Goal: Book appointment/travel/reservation

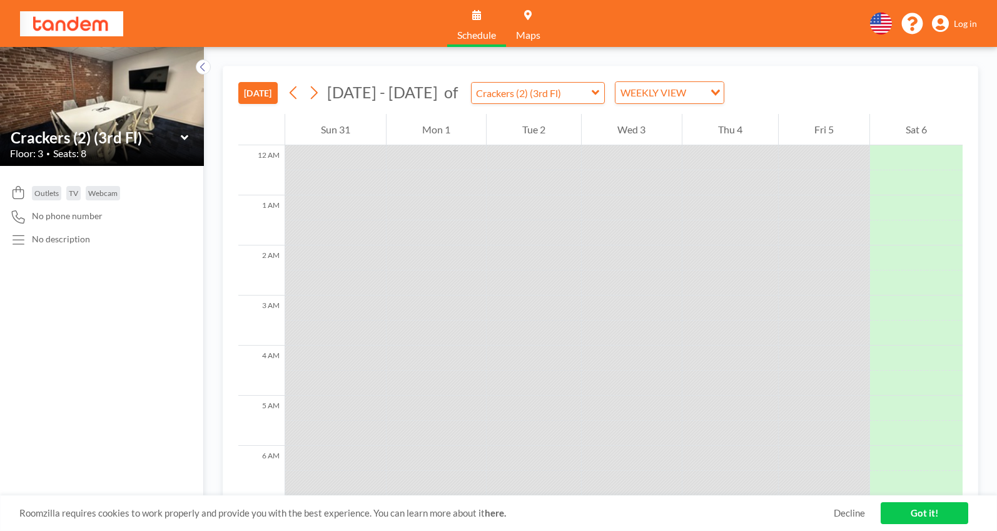
scroll to position [501, 0]
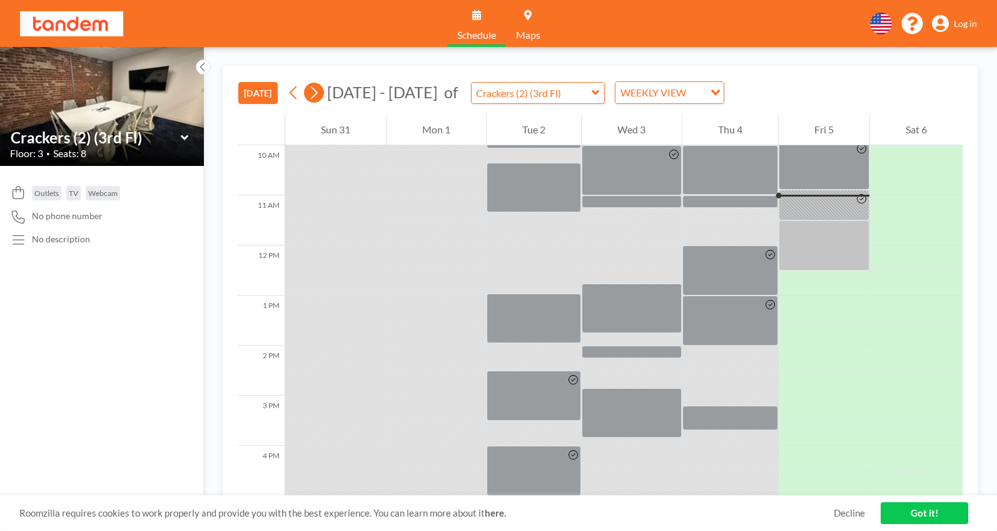
click at [313, 94] on icon at bounding box center [314, 92] width 12 height 19
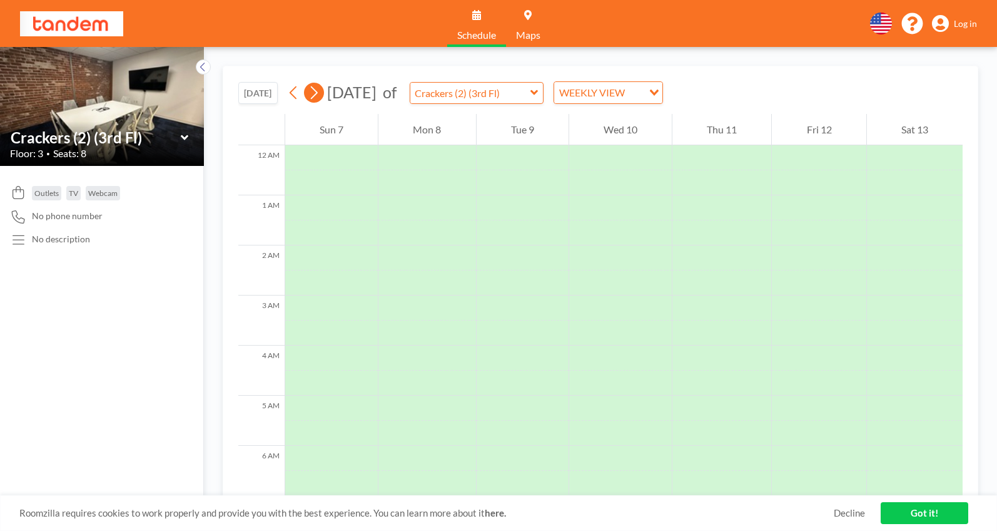
scroll to position [375, 0]
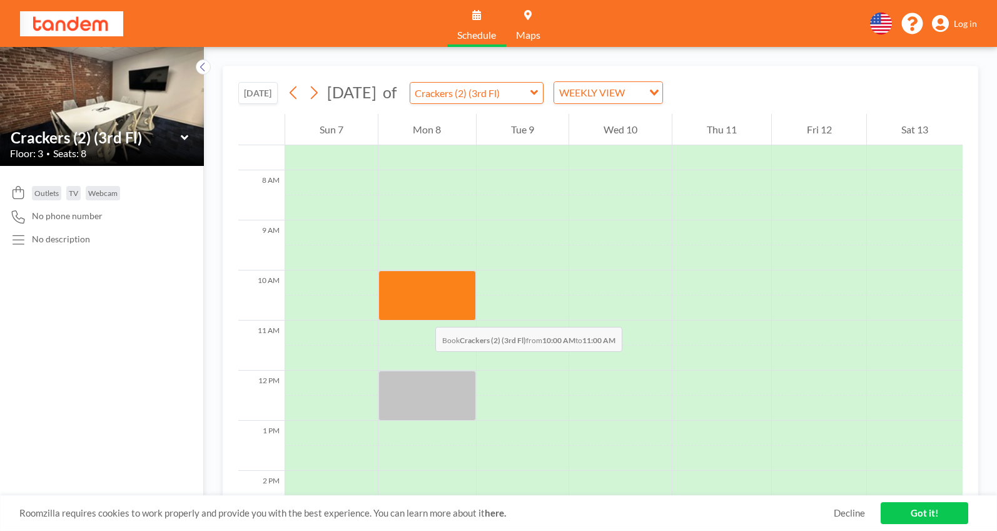
drag, startPoint x: 427, startPoint y: 284, endPoint x: 423, endPoint y: 314, distance: 30.3
click at [423, 314] on div at bounding box center [427, 295] width 97 height 50
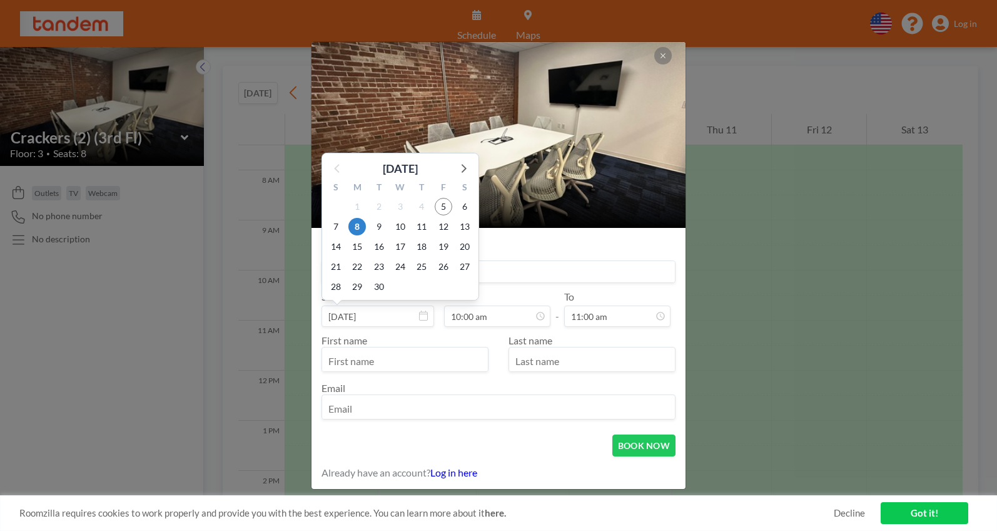
click at [497, 272] on input at bounding box center [498, 271] width 353 height 21
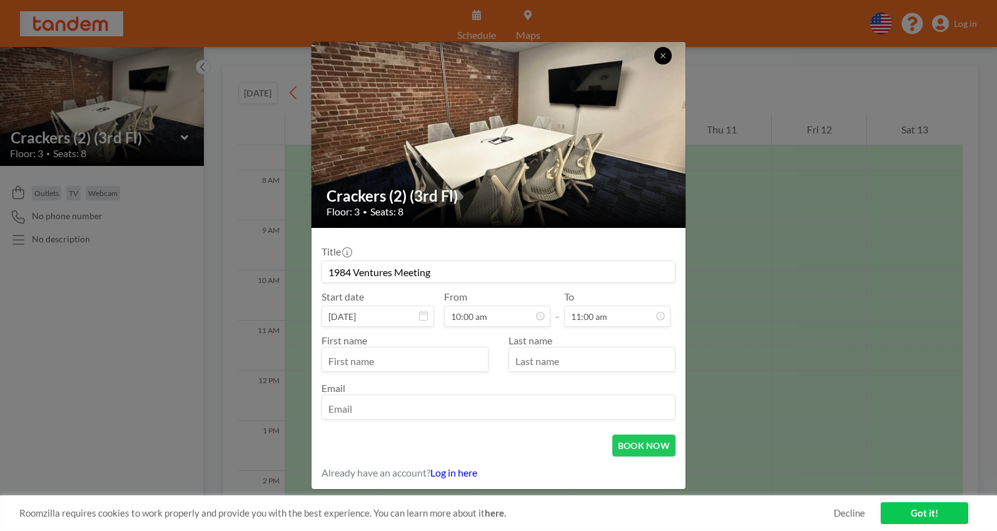
type input "1984 Ventures Meeting"
click at [661, 52] on icon at bounding box center [663, 56] width 8 height 8
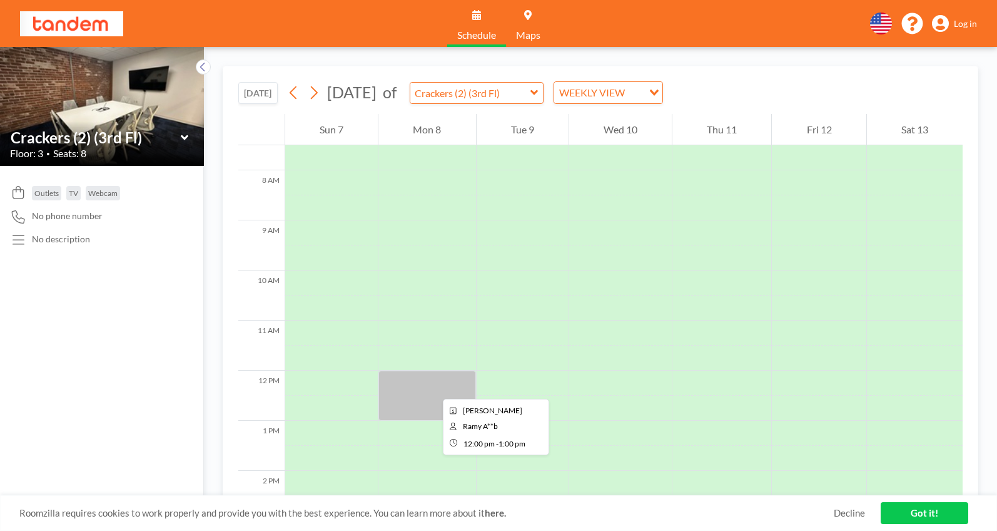
click at [433, 387] on div at bounding box center [427, 395] width 97 height 50
click at [414, 387] on div at bounding box center [427, 395] width 97 height 50
click at [54, 18] on img at bounding box center [71, 23] width 103 height 25
click at [482, 16] on link "Schedule" at bounding box center [476, 23] width 59 height 47
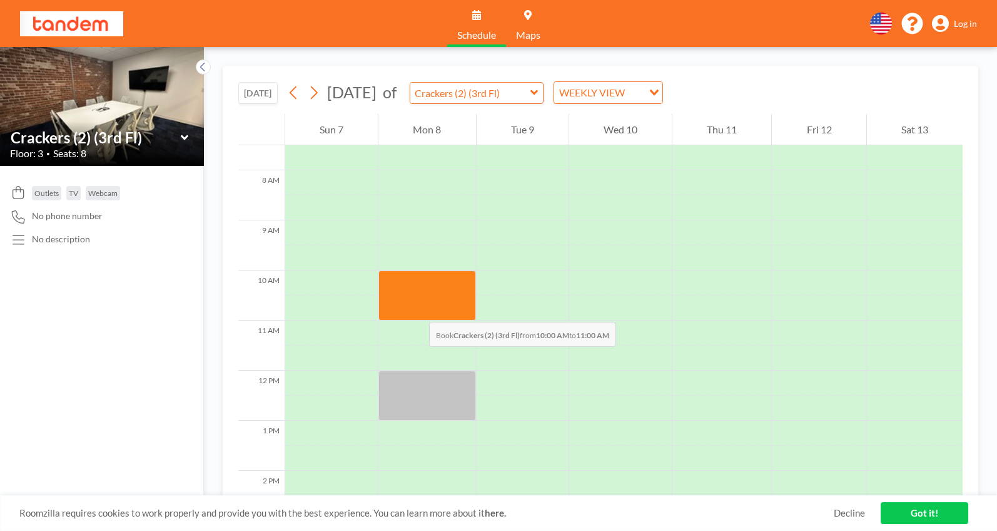
drag, startPoint x: 417, startPoint y: 277, endPoint x: 417, endPoint y: 309, distance: 31.9
click at [417, 309] on div at bounding box center [427, 295] width 97 height 50
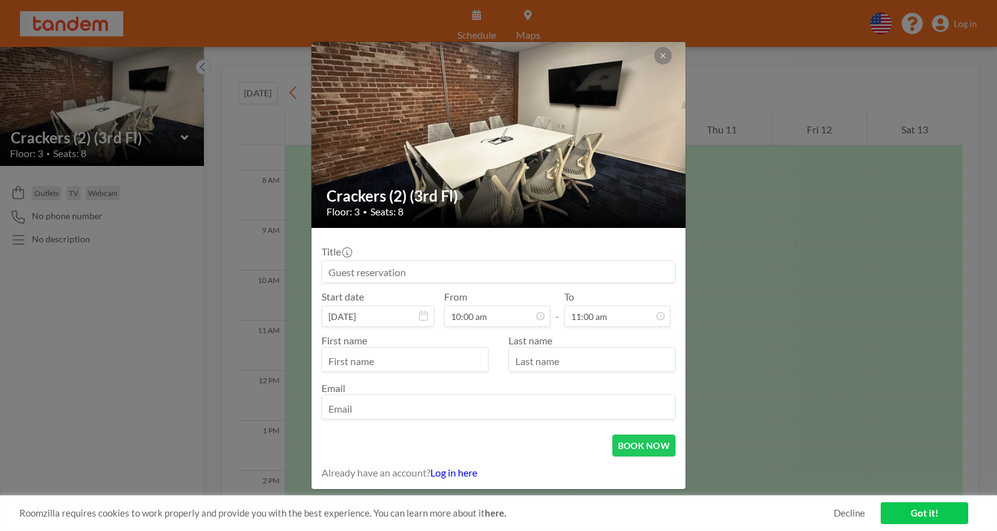
click at [516, 273] on input at bounding box center [498, 271] width 353 height 21
type input "1984 Team Meeting"
type input "Ramy"
type input "Adeeb"
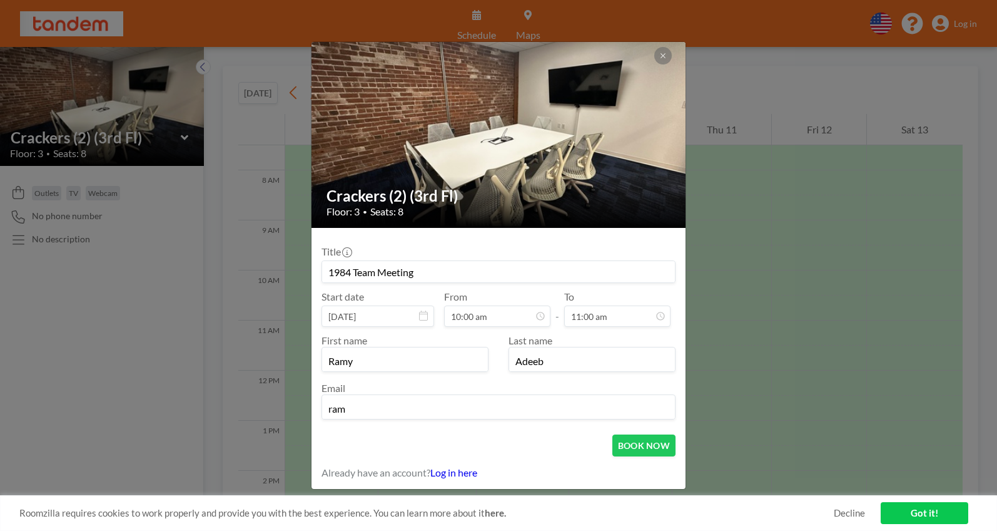
type input "[EMAIL_ADDRESS][DOMAIN_NAME]"
click at [647, 447] on button "BOOK NOW" at bounding box center [644, 445] width 63 height 22
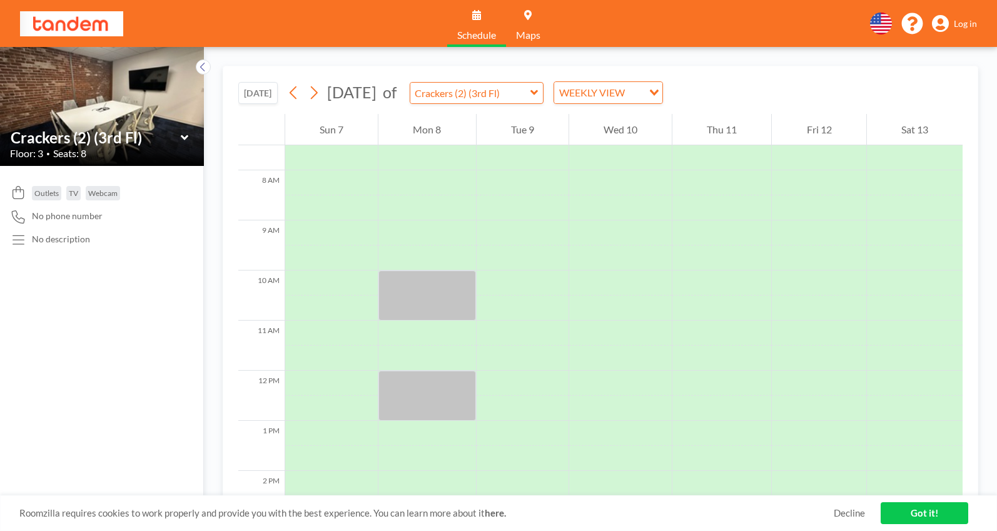
click at [915, 514] on link "Got it!" at bounding box center [925, 513] width 88 height 22
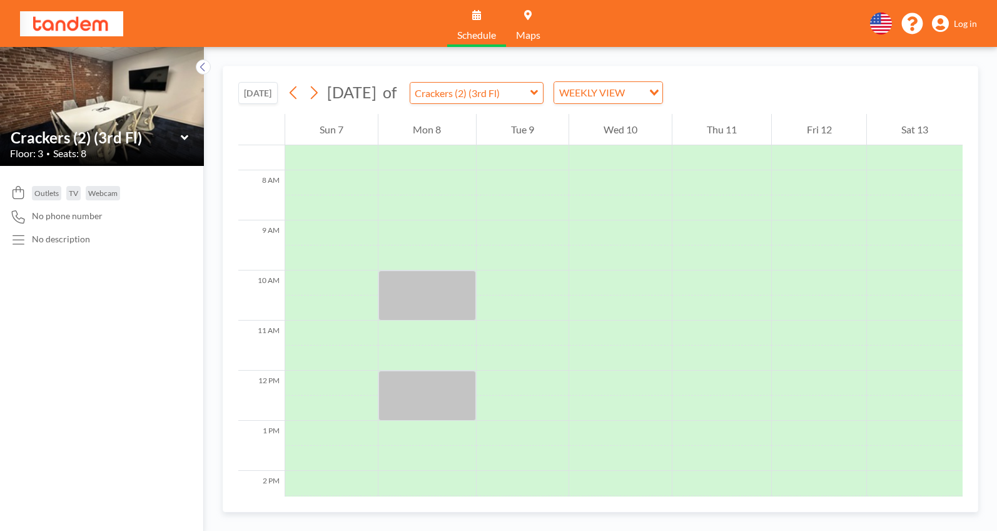
click at [140, 102] on img at bounding box center [102, 105] width 204 height 153
click at [64, 31] on img at bounding box center [71, 23] width 103 height 25
click at [64, 25] on img at bounding box center [71, 23] width 103 height 25
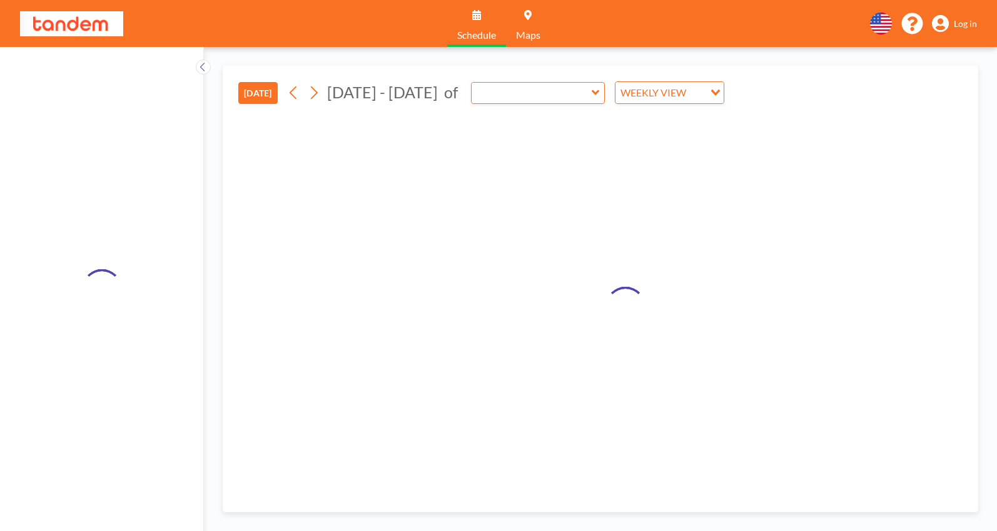
type input "Crackers (2) (3rd Fl)"
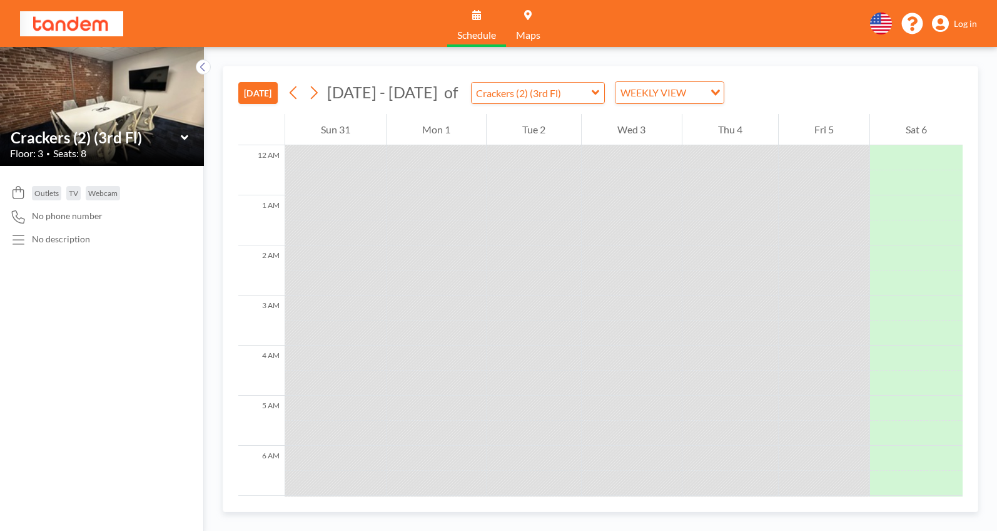
scroll to position [526, 0]
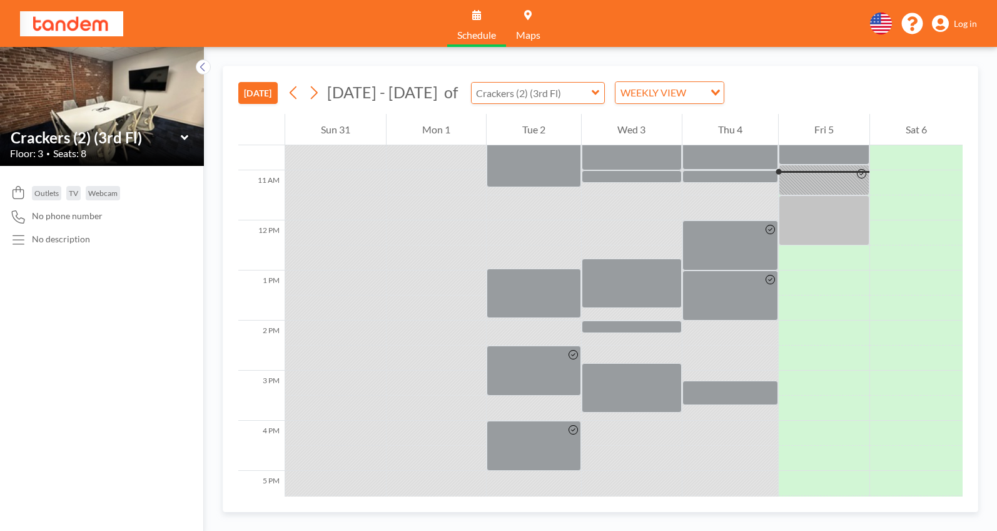
click at [531, 94] on input "text" at bounding box center [532, 93] width 120 height 21
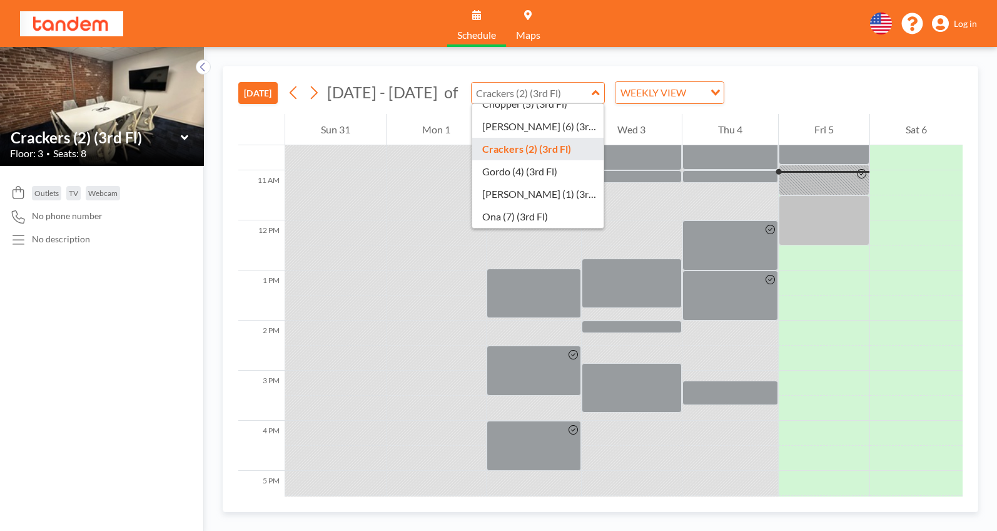
scroll to position [0, 0]
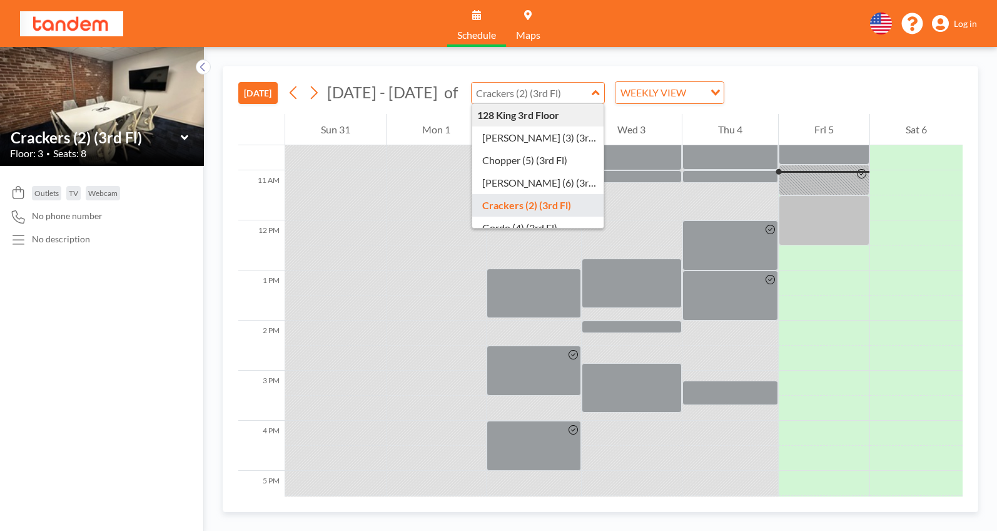
type input "Crackers (2) (3rd Fl)"
click at [536, 90] on input "text" at bounding box center [532, 93] width 120 height 21
type input "Carlito (3) (3rd Fl)"
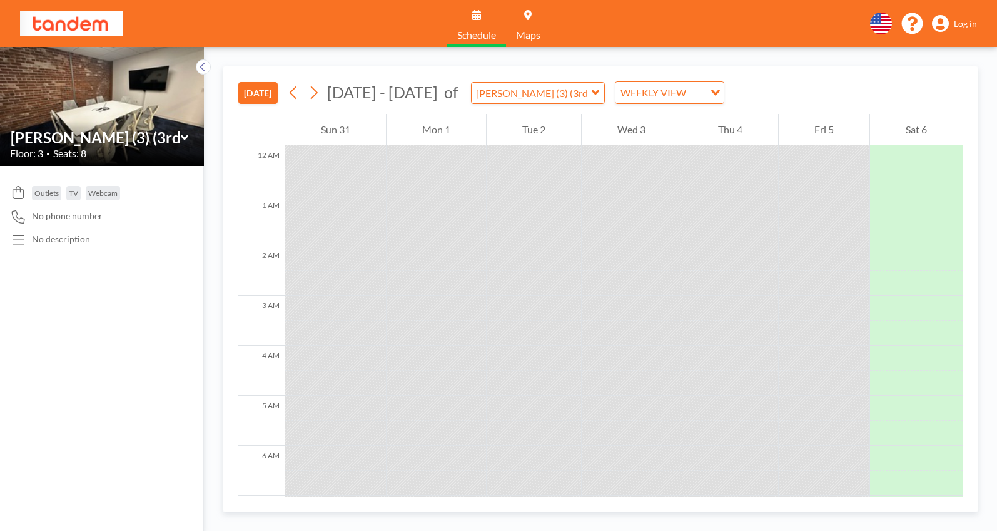
scroll to position [526, 0]
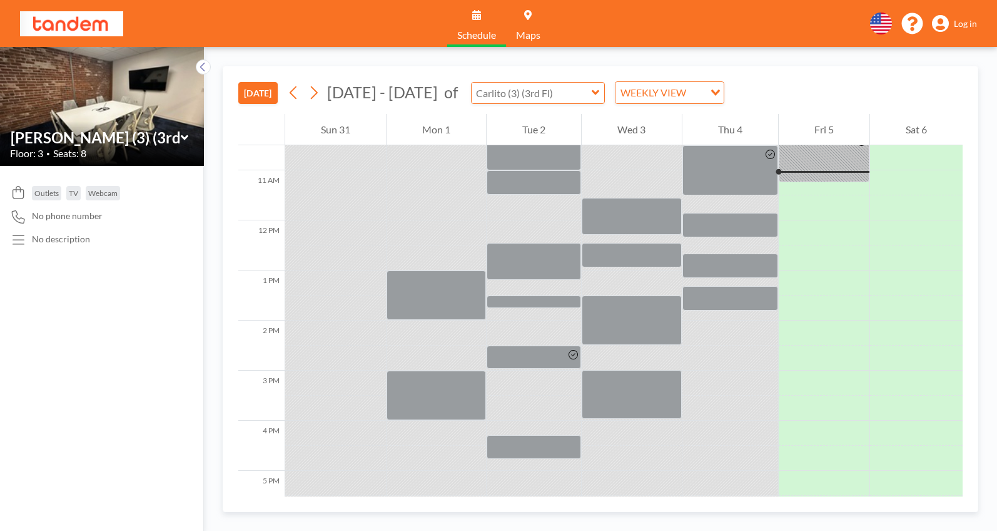
click at [513, 93] on input "text" at bounding box center [532, 93] width 120 height 21
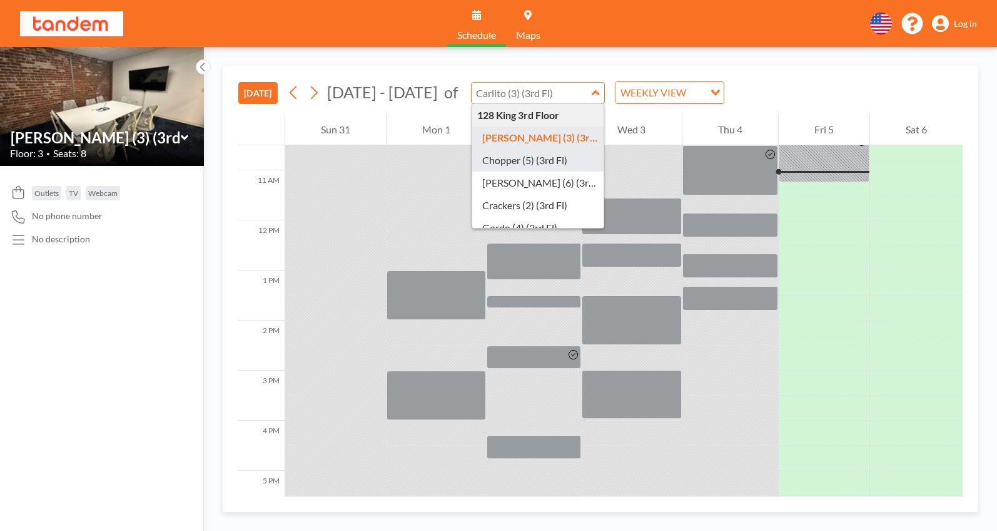
type input "Chopper (5) (3rd Fl)"
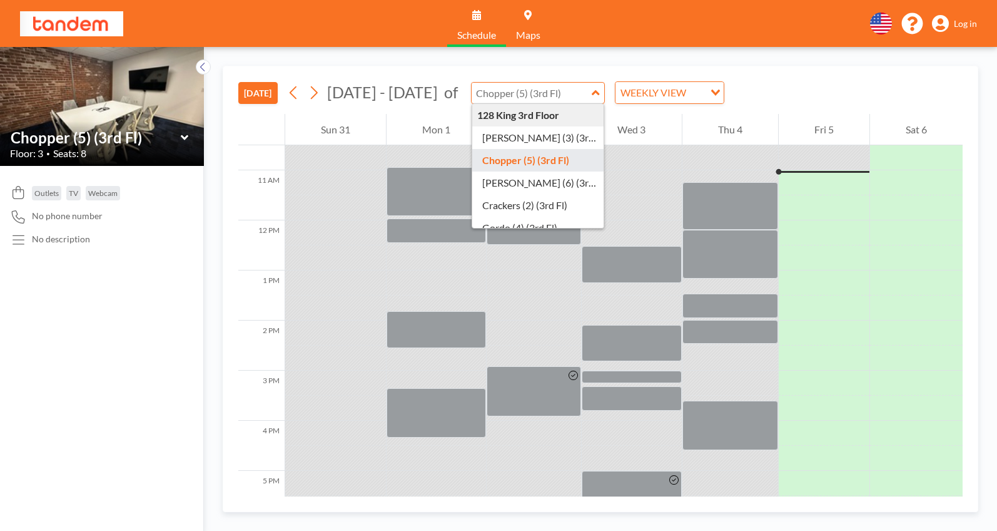
click at [501, 101] on input "text" at bounding box center [532, 93] width 120 height 21
type input "Crackers (2) (3rd Fl)"
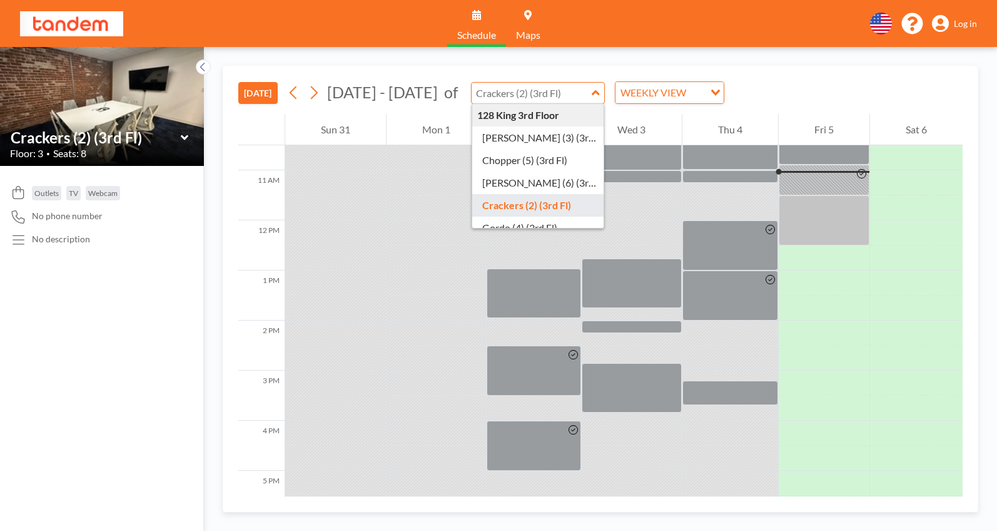
click at [524, 92] on input "text" at bounding box center [532, 93] width 120 height 21
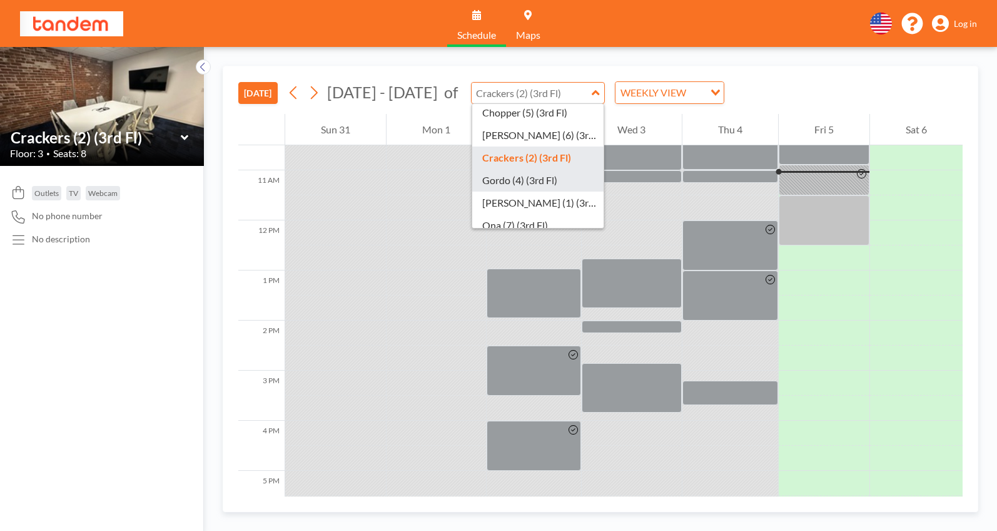
scroll to position [60, 0]
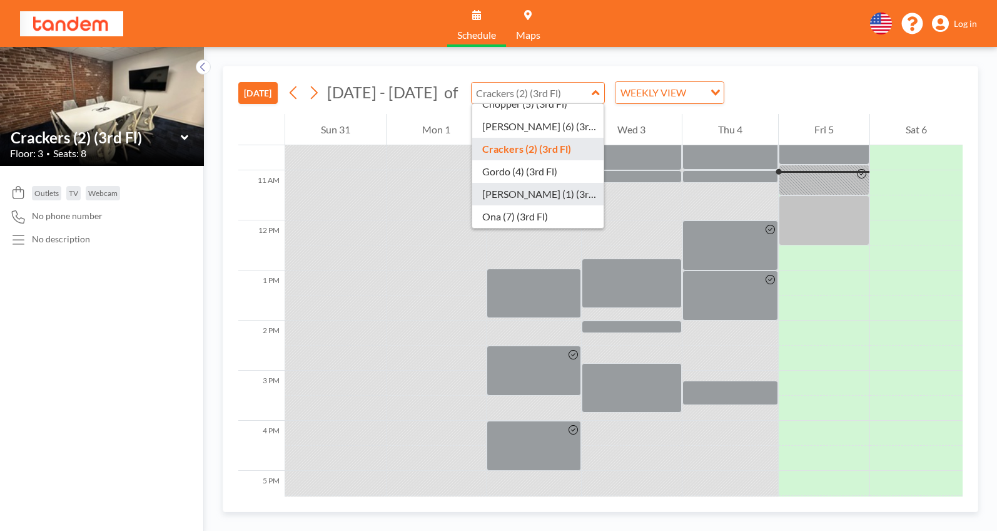
type input "Hank (1) (3rd Fl)"
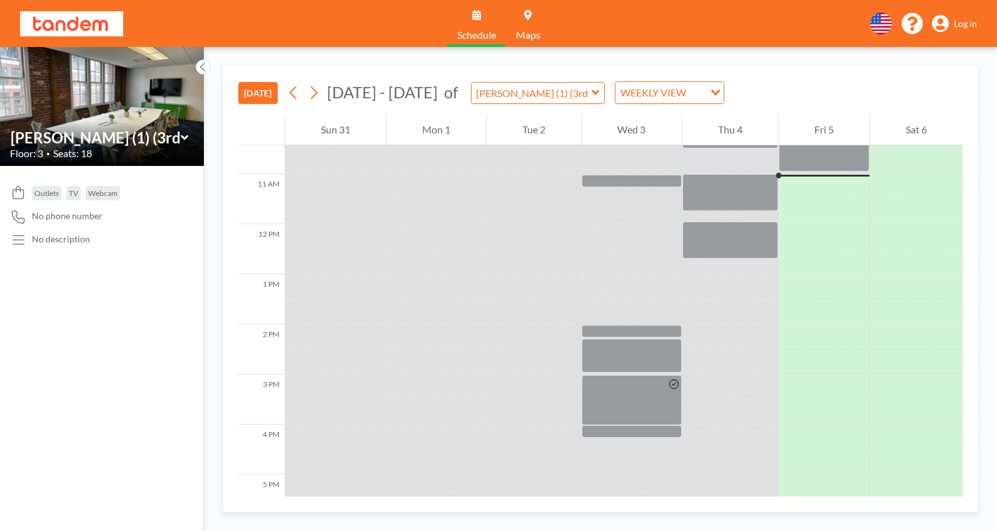
scroll to position [526, 0]
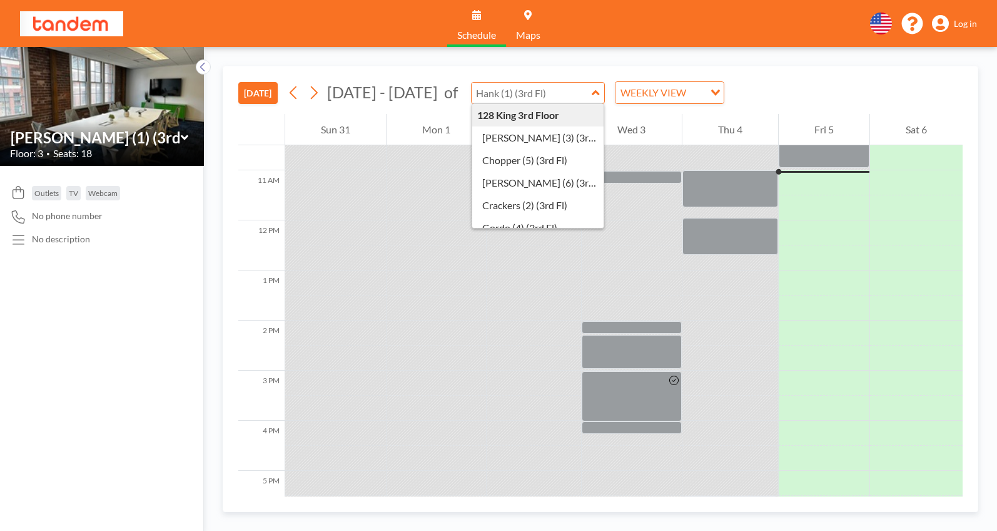
click at [521, 94] on input "text" at bounding box center [532, 93] width 120 height 21
type input "Crackers (2) (3rd Fl)"
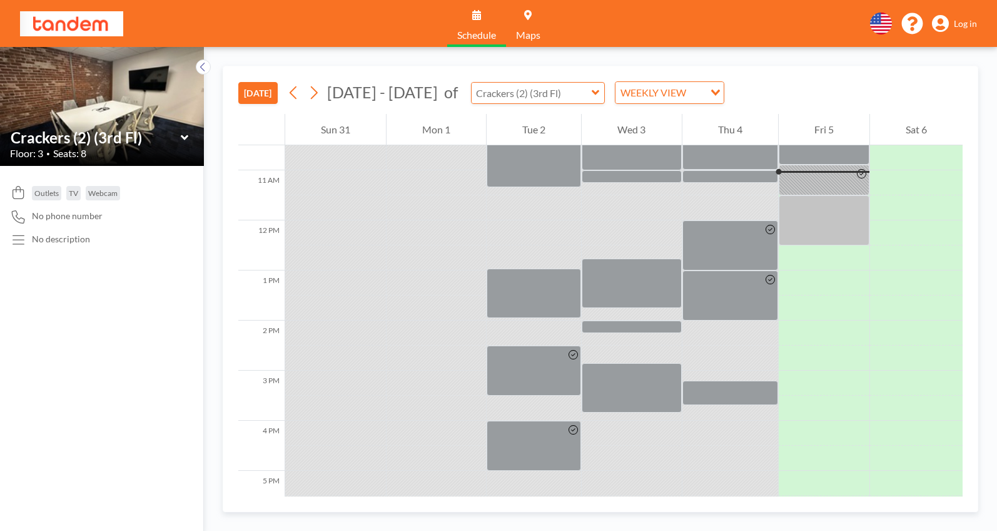
click at [515, 96] on input "text" at bounding box center [532, 93] width 120 height 21
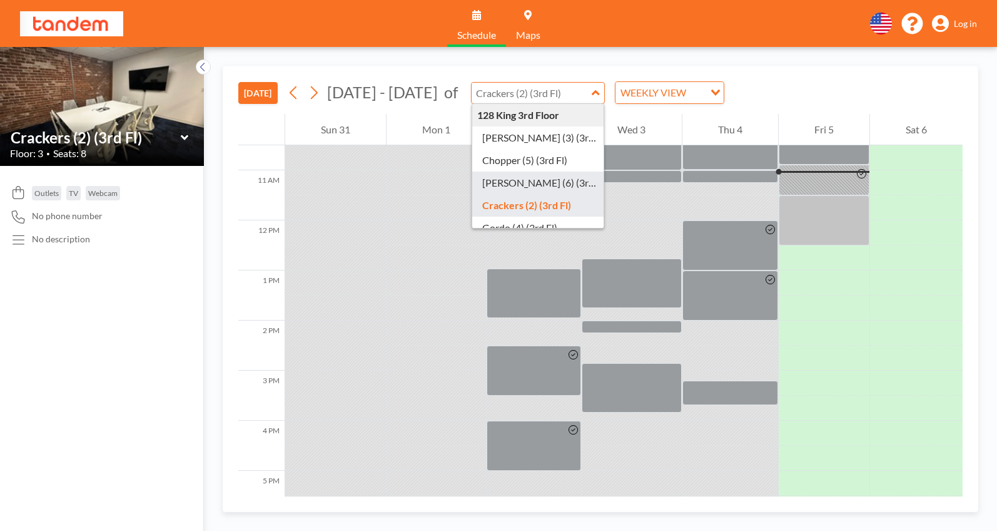
scroll to position [60, 0]
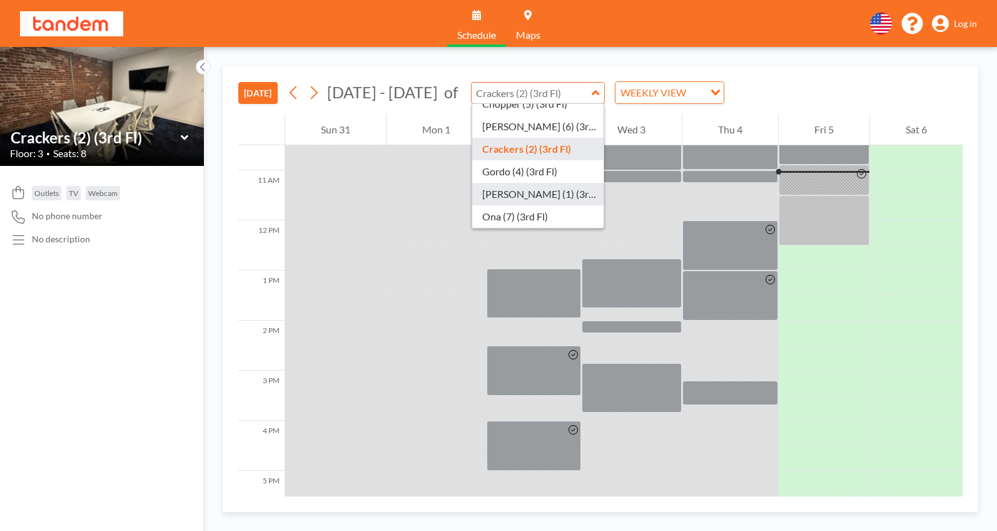
type input "Hank (1) (3rd Fl)"
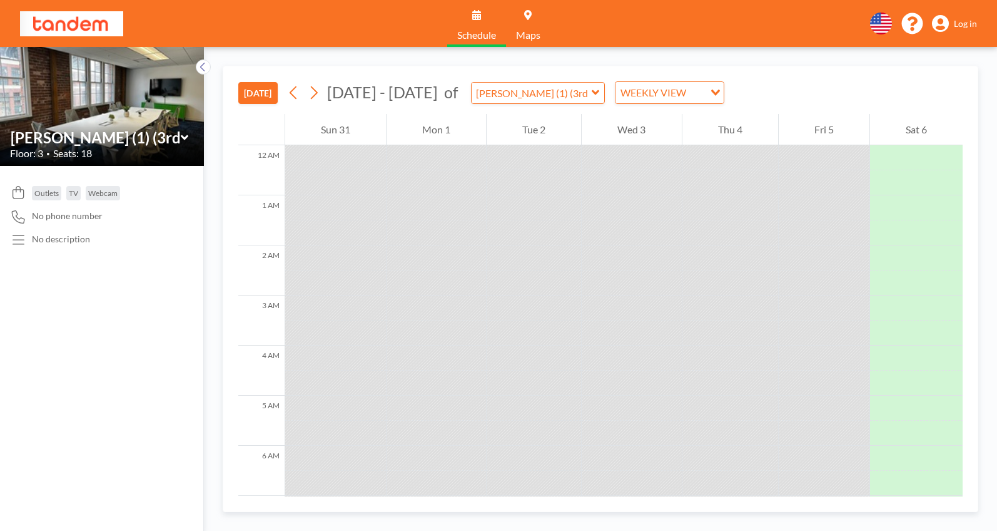
scroll to position [526, 0]
